Goal: Information Seeking & Learning: Learn about a topic

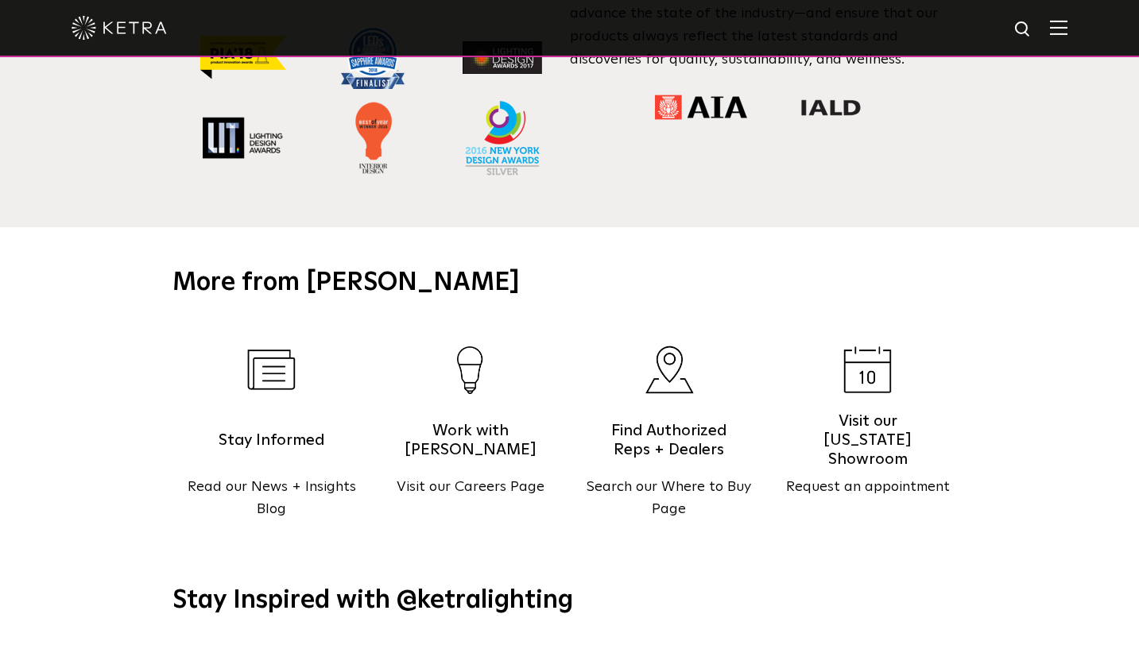
scroll to position [1493, 0]
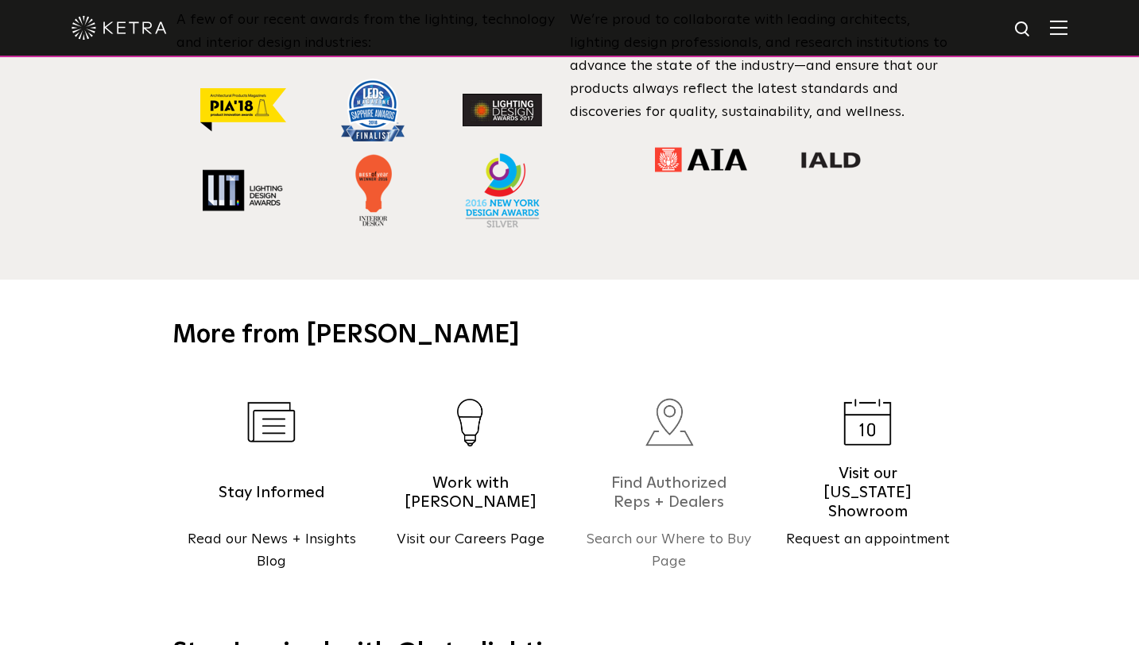
click at [679, 473] on h5 "Find Authorized Reps + Dealers" at bounding box center [669, 493] width 135 height 40
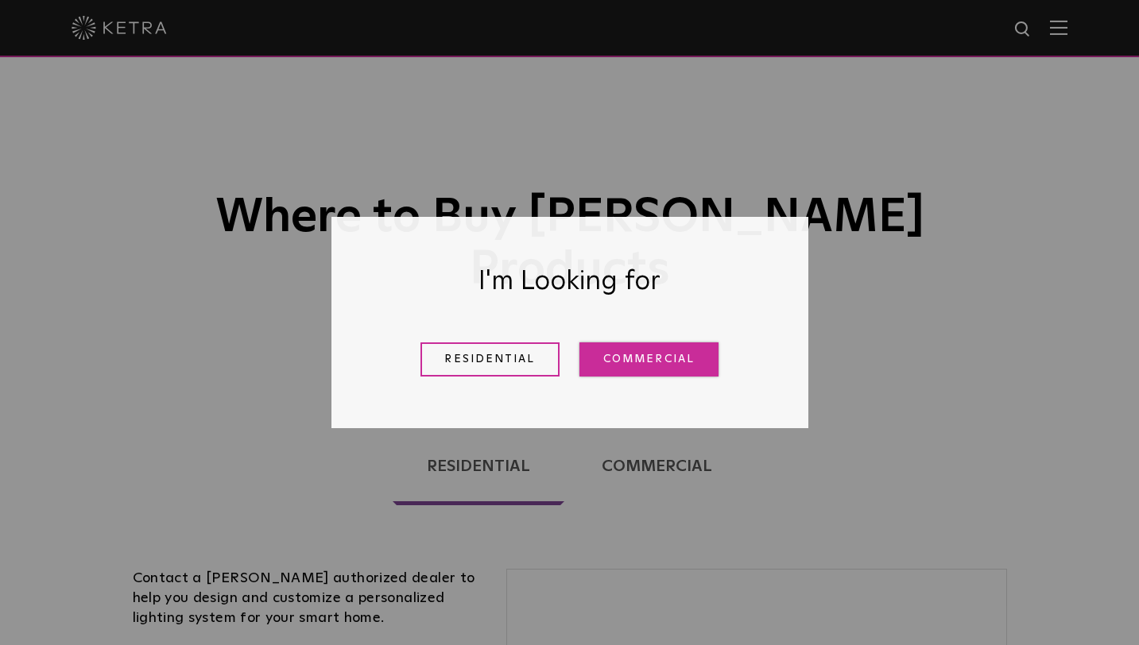
click at [600, 354] on link "Commercial" at bounding box center [648, 359] width 139 height 34
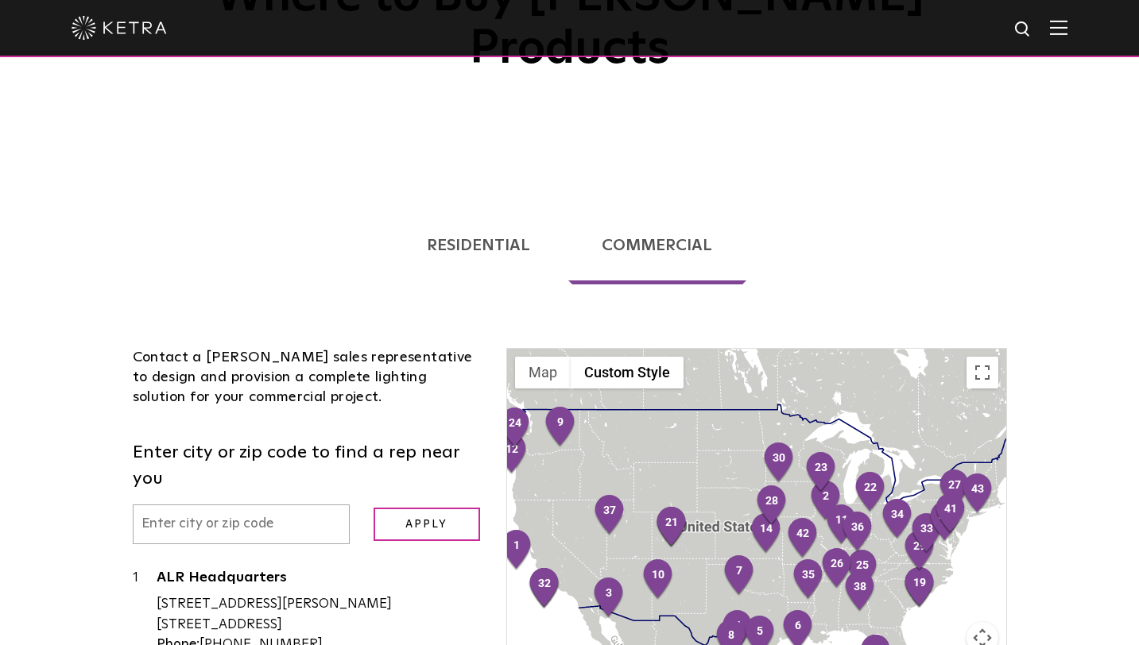
scroll to position [226, 0]
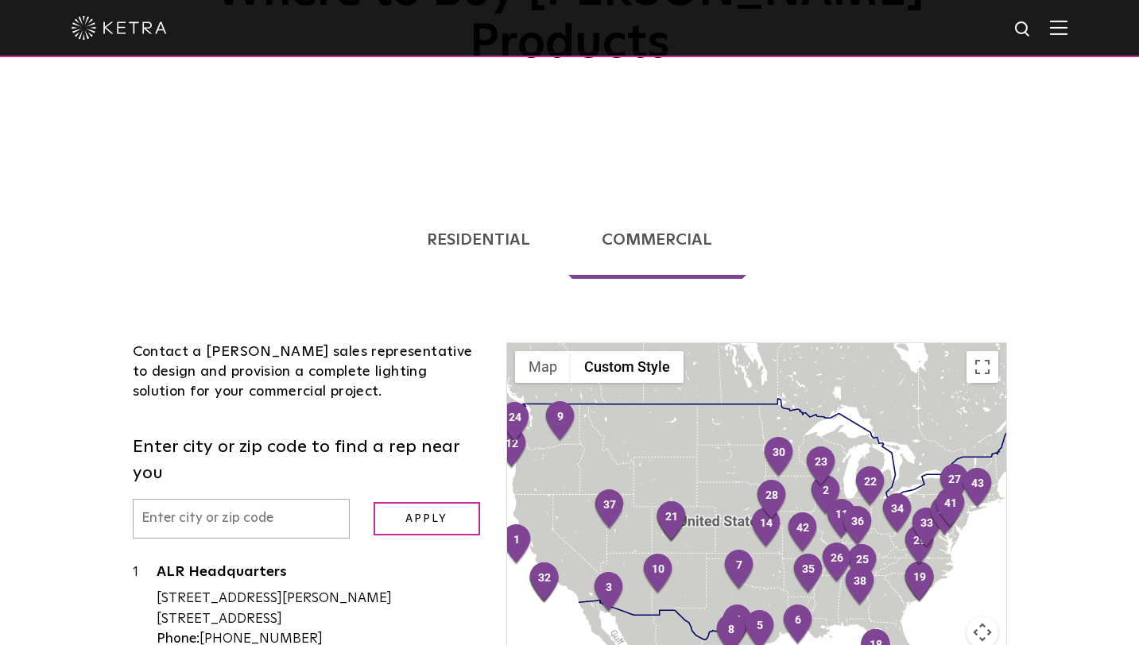
click at [470, 201] on link "Residential" at bounding box center [479, 240] width 172 height 78
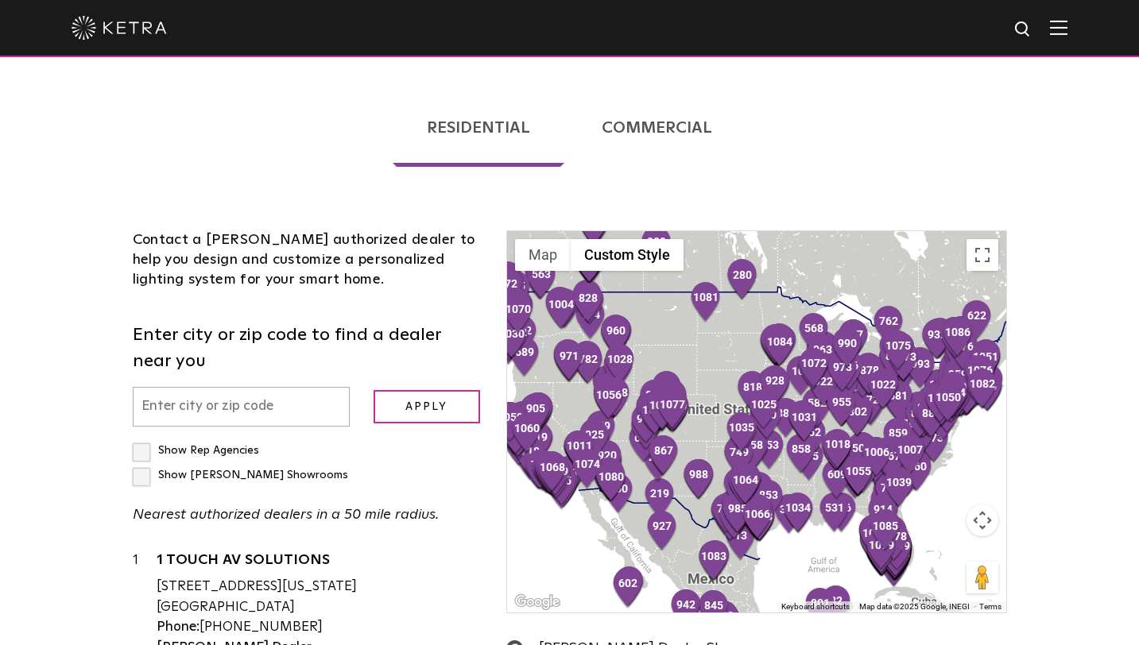
scroll to position [357, 0]
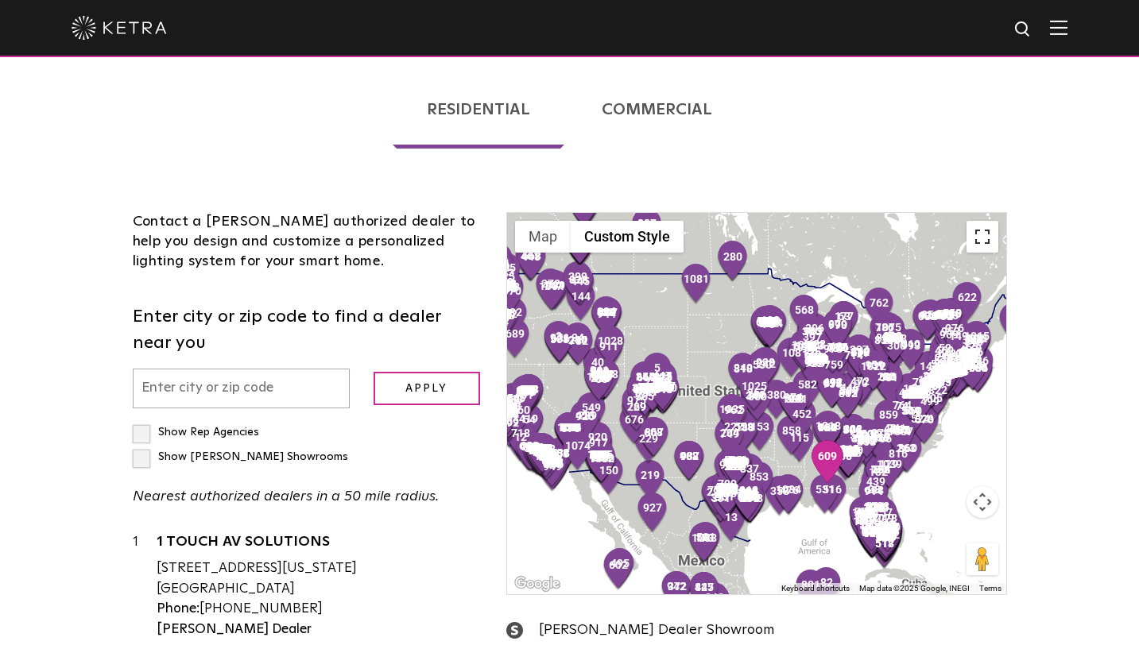
drag, startPoint x: 664, startPoint y: 261, endPoint x: 981, endPoint y: 196, distance: 324.5
click at [752, 320] on div at bounding box center [756, 403] width 498 height 381
click at [983, 221] on button "Toggle fullscreen view" at bounding box center [982, 237] width 32 height 32
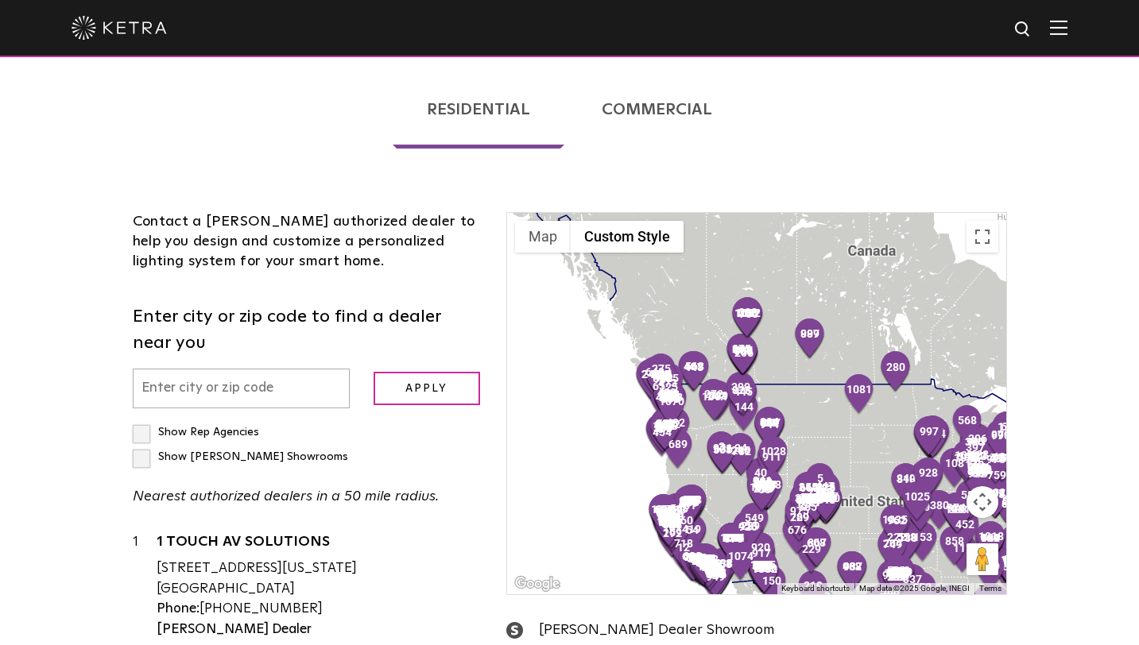
drag, startPoint x: 735, startPoint y: 279, endPoint x: 909, endPoint y: 394, distance: 208.7
click at [909, 395] on div at bounding box center [756, 403] width 498 height 381
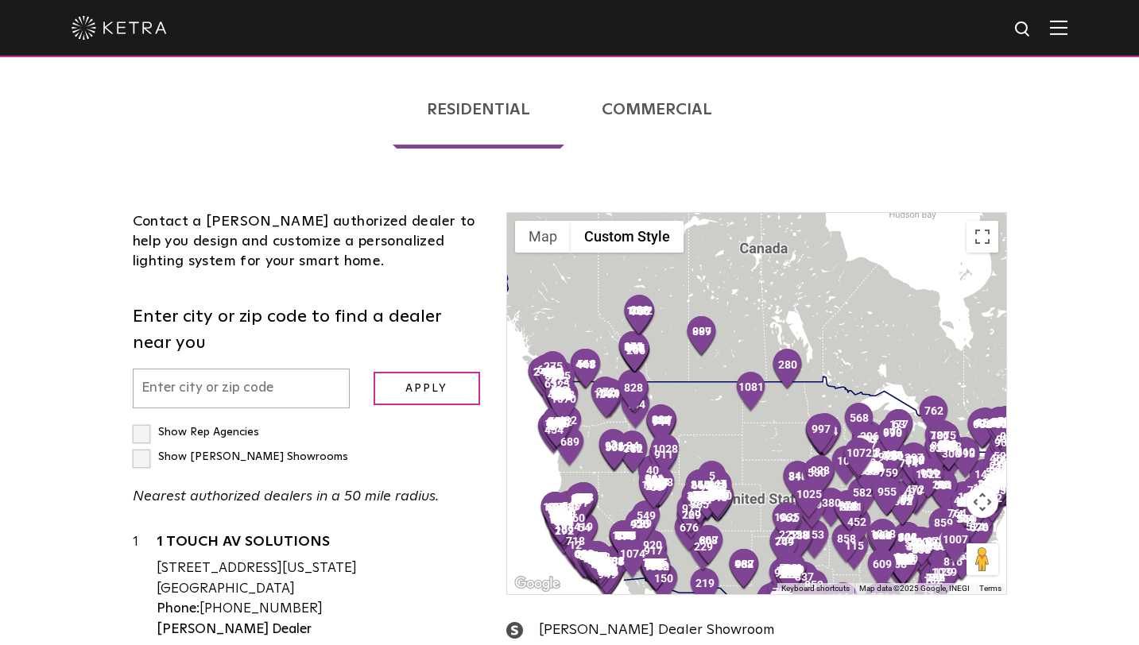
click at [142, 427] on label "Show Rep Agencies" at bounding box center [196, 432] width 126 height 11
click at [142, 420] on input "Show Rep Agencies" at bounding box center [138, 425] width 10 height 10
checkbox input "true"
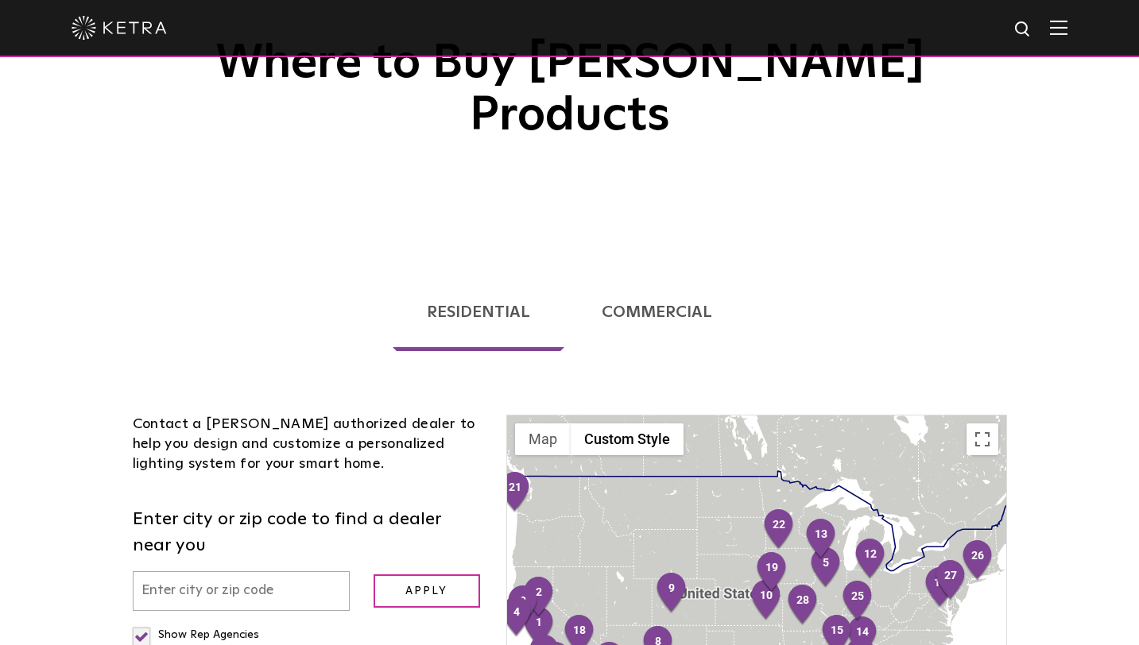
scroll to position [0, 0]
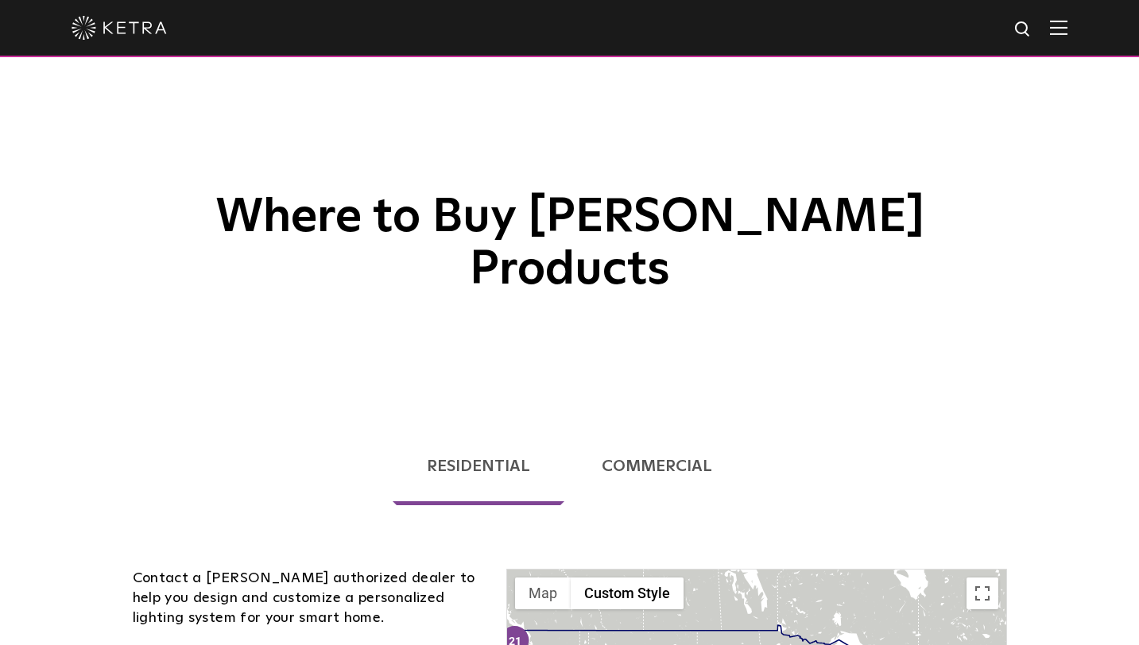
click at [120, 26] on img at bounding box center [119, 28] width 95 height 24
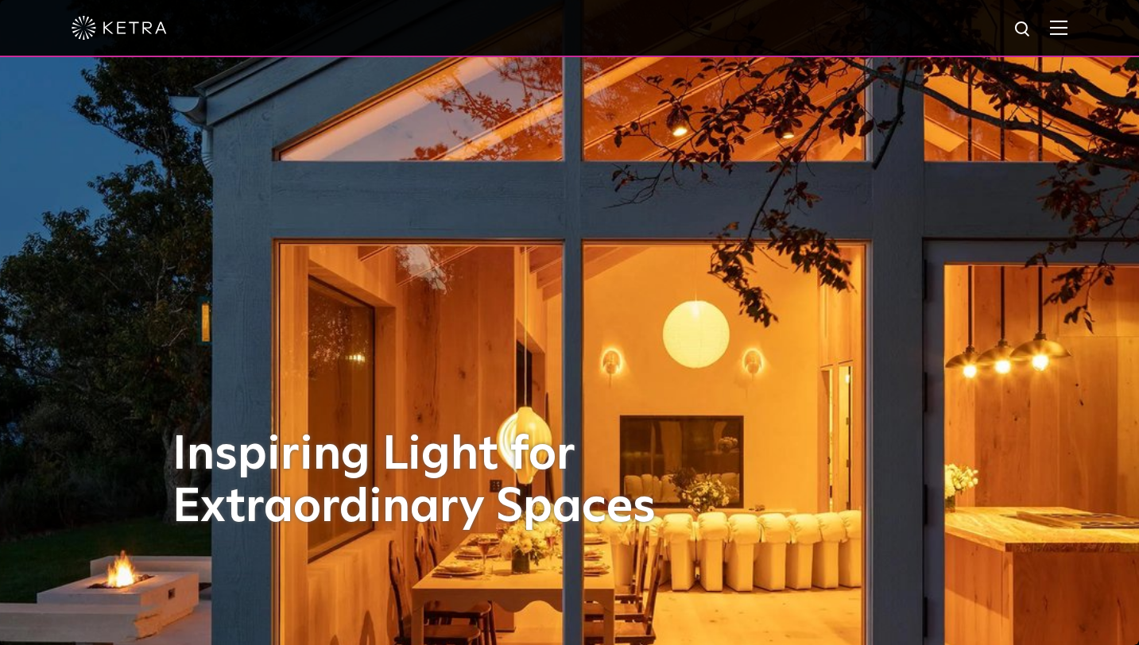
click at [1058, 21] on img at bounding box center [1058, 27] width 17 height 15
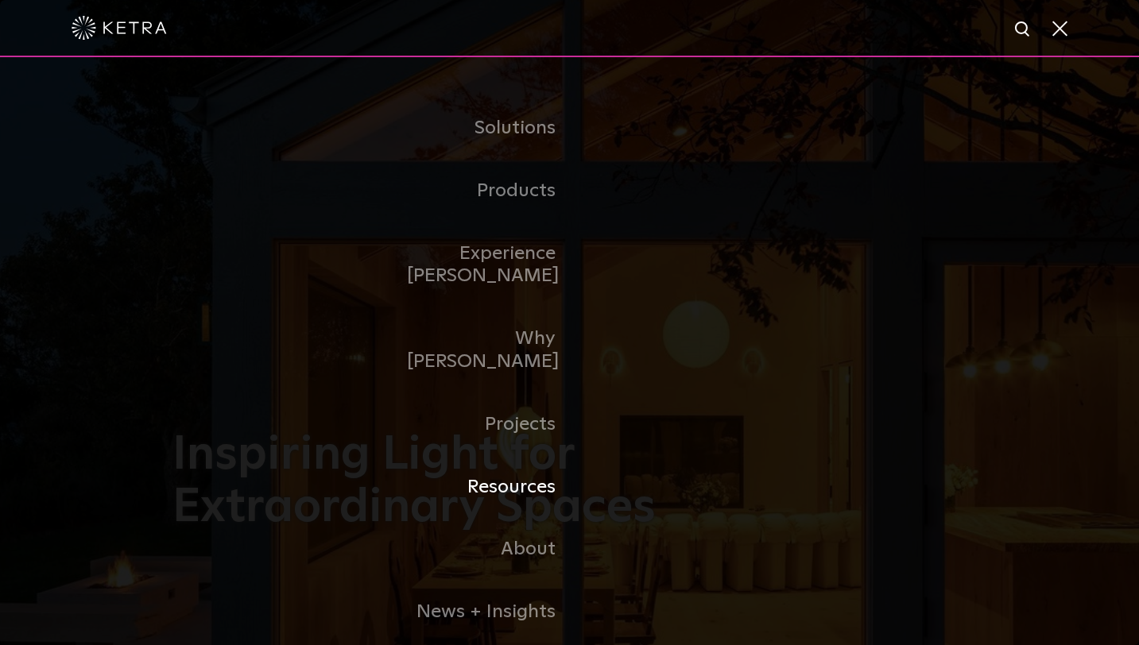
click at [530, 456] on link "Resources" at bounding box center [488, 487] width 163 height 63
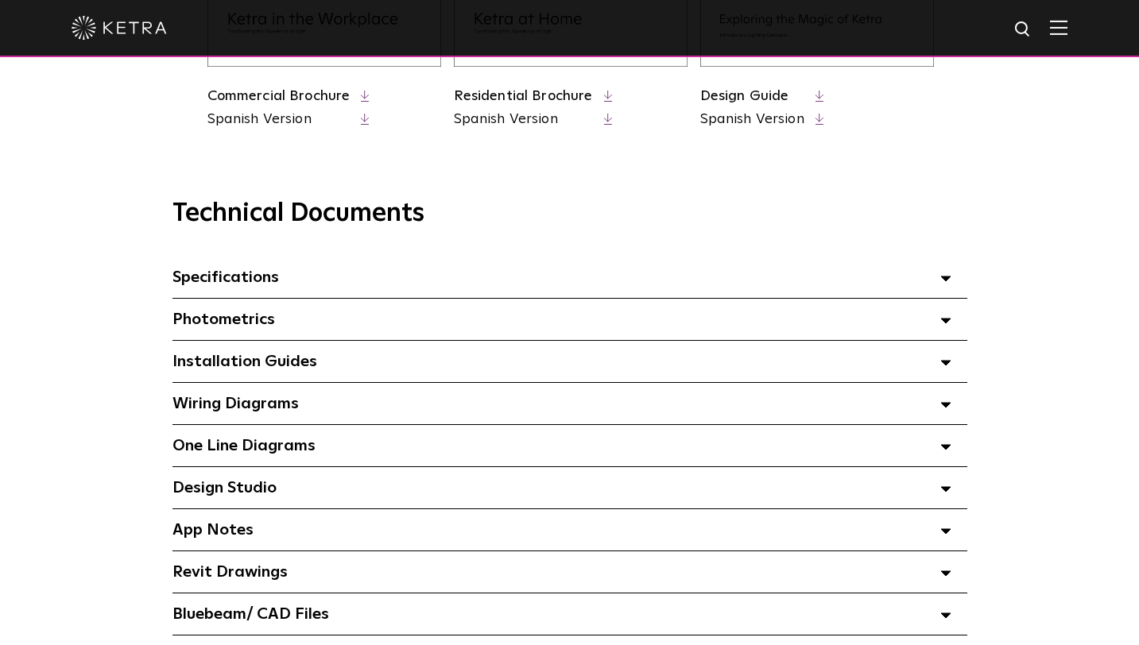
scroll to position [986, 0]
click at [952, 273] on div "Specifications Select checkboxes to use the bulk download option below" at bounding box center [569, 277] width 795 height 41
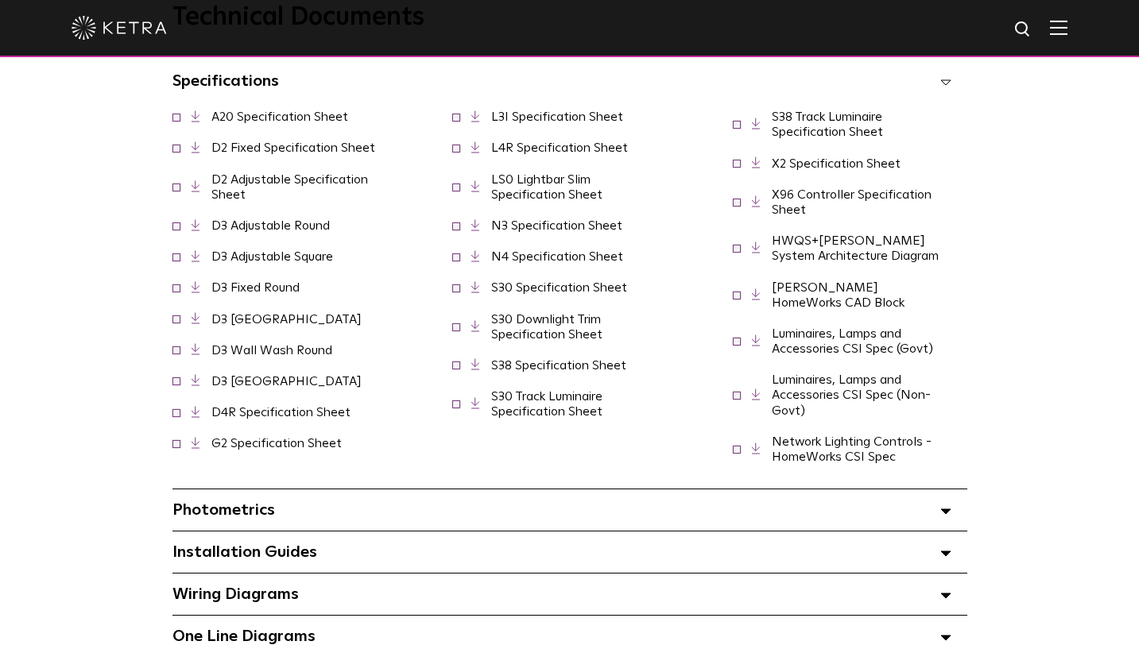
scroll to position [1245, 0]
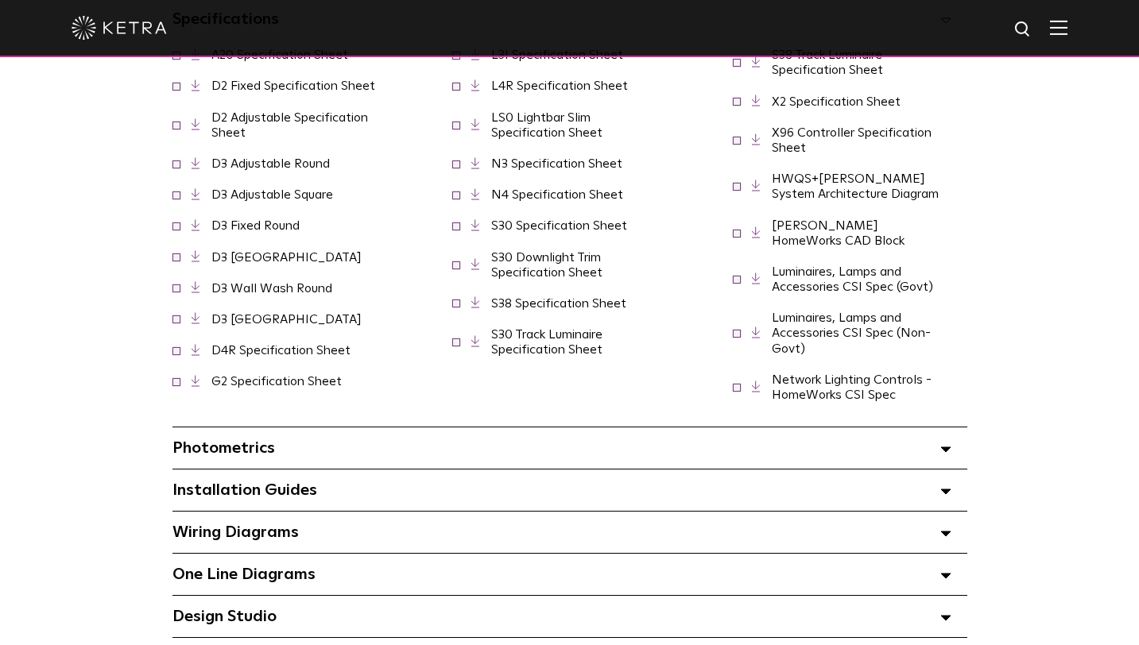
click at [943, 438] on span at bounding box center [945, 448] width 11 height 21
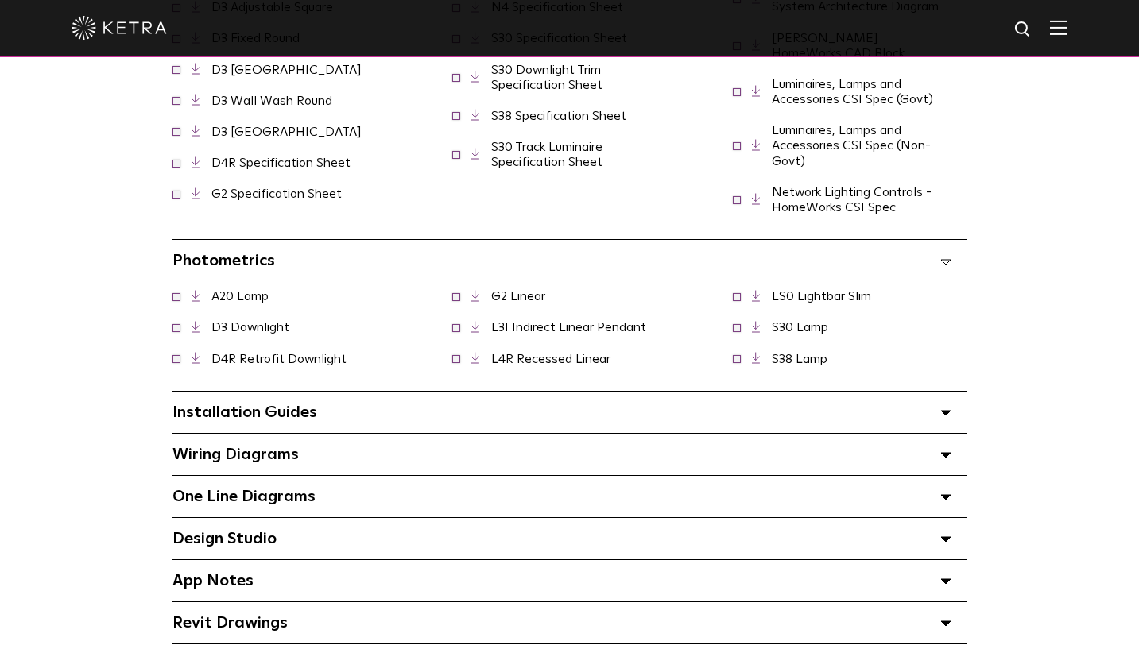
scroll to position [1434, 0]
click at [940, 403] on span at bounding box center [945, 411] width 11 height 21
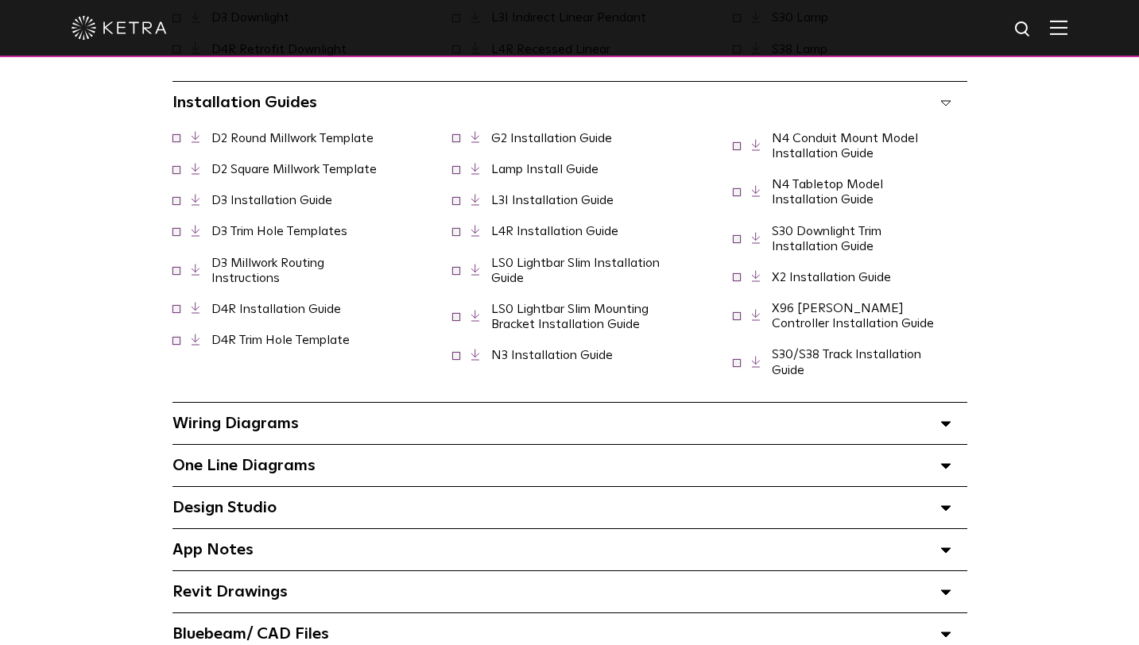
scroll to position [1742, 0]
click at [940, 414] on span at bounding box center [945, 424] width 11 height 21
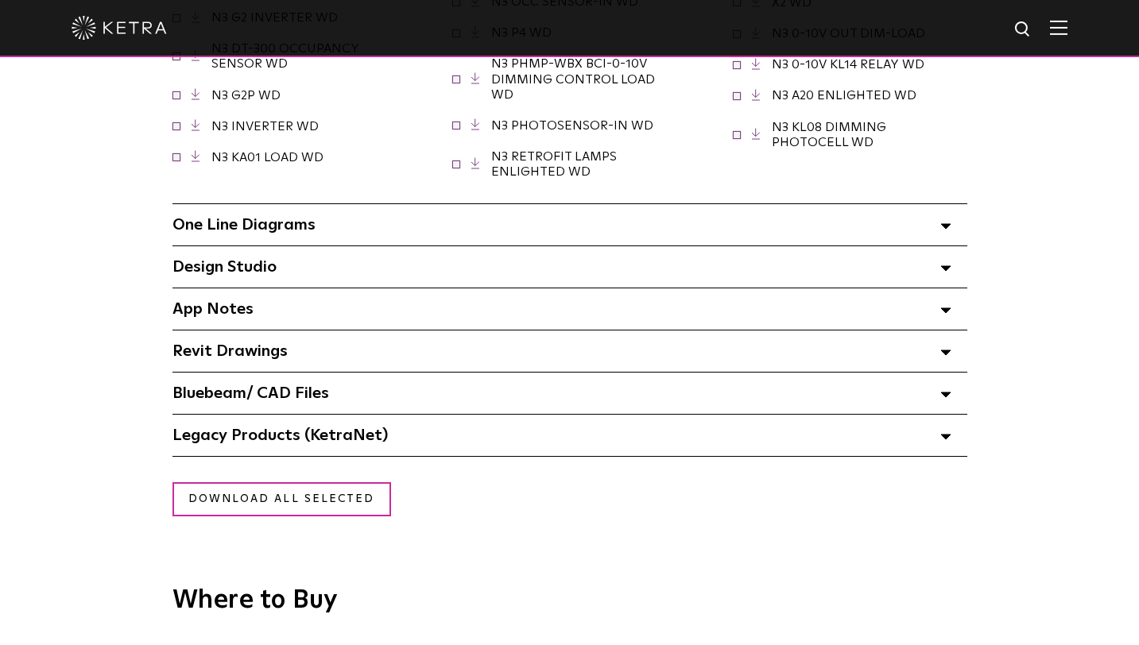
scroll to position [2369, 0]
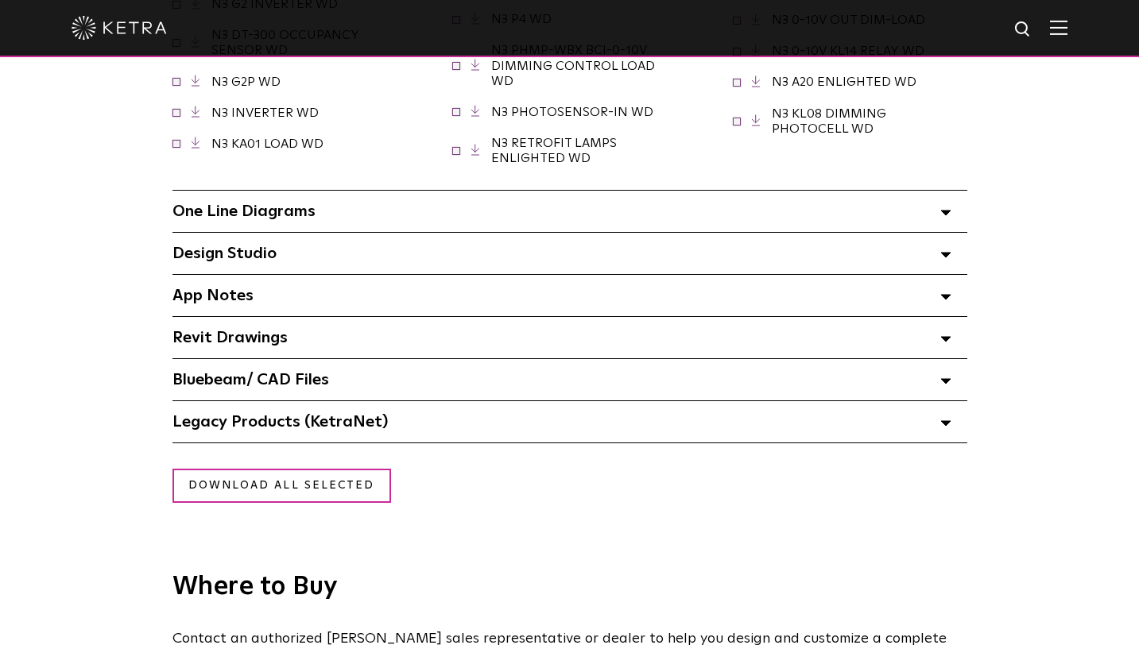
click at [942, 201] on span at bounding box center [945, 211] width 11 height 21
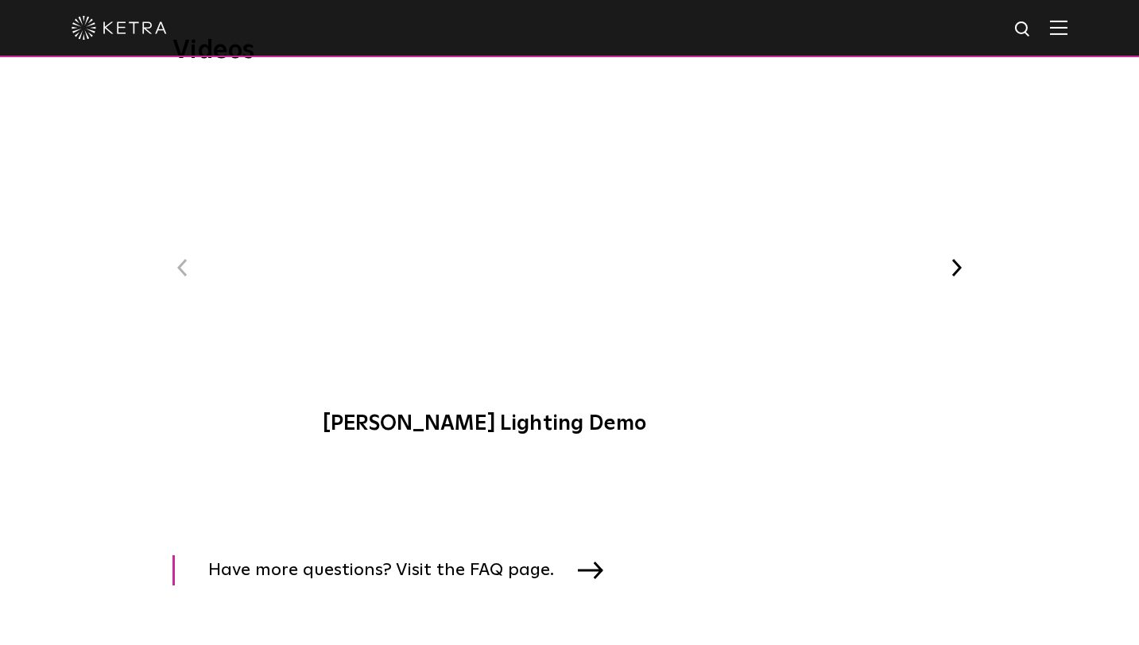
scroll to position [3671, 0]
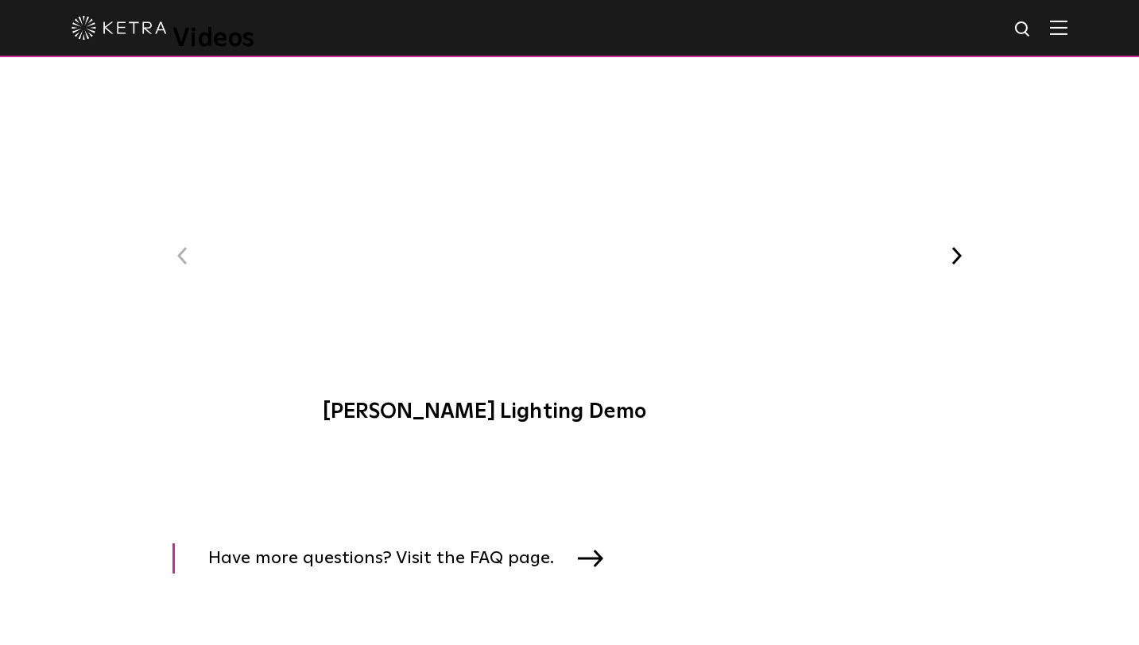
click at [960, 246] on button "Next" at bounding box center [956, 256] width 21 height 21
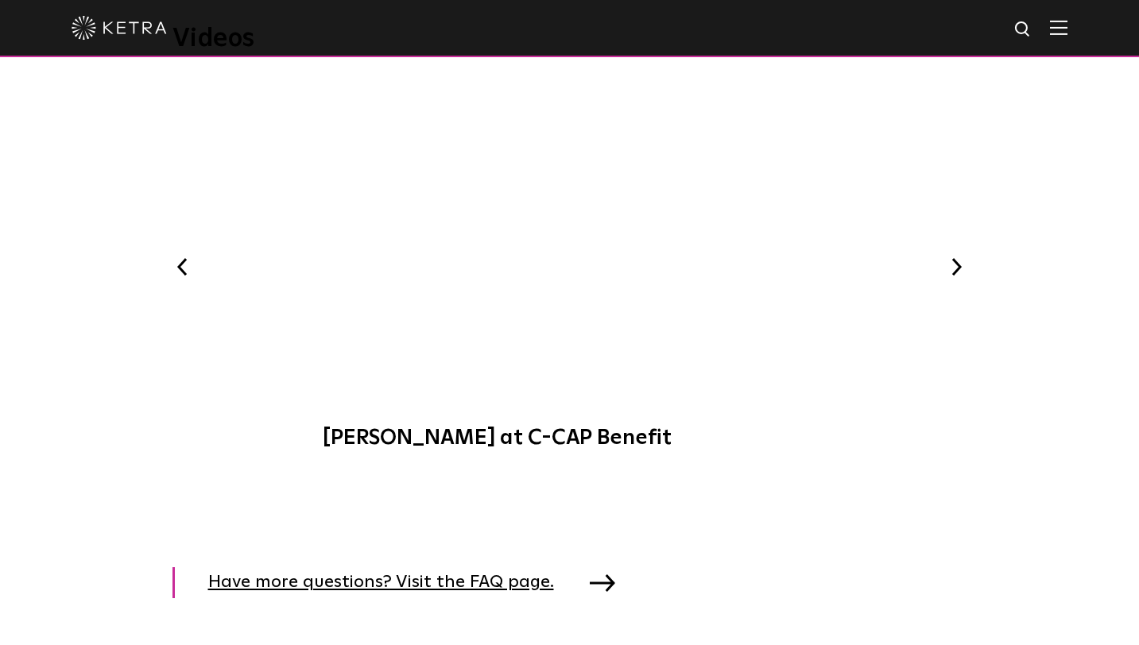
click at [512, 567] on span "Have more questions? Visit the FAQ page." at bounding box center [393, 582] width 370 height 31
